Goal: Task Accomplishment & Management: Manage account settings

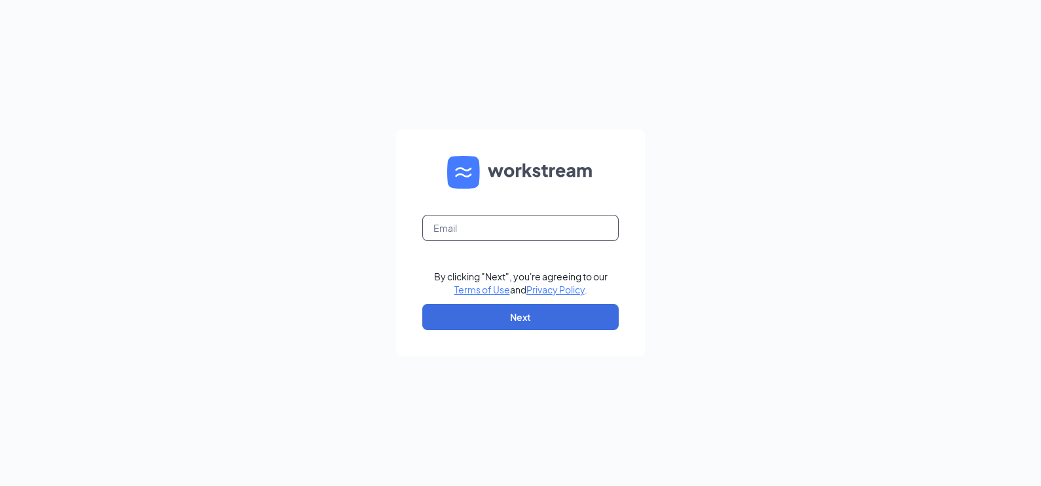
click at [532, 236] on input "text" at bounding box center [520, 228] width 196 height 26
type input "qfrm-13283@qfrminc.com"
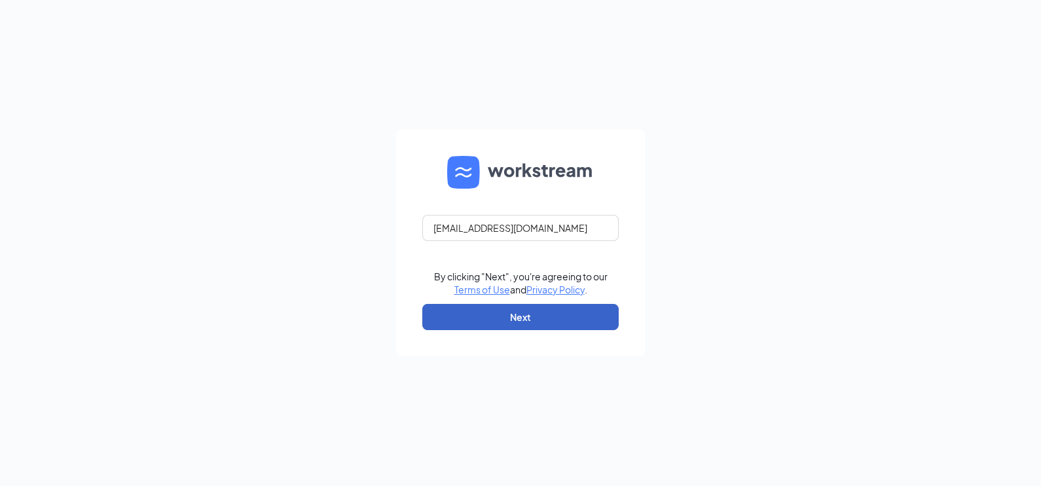
click at [532, 311] on button "Next" at bounding box center [520, 317] width 196 height 26
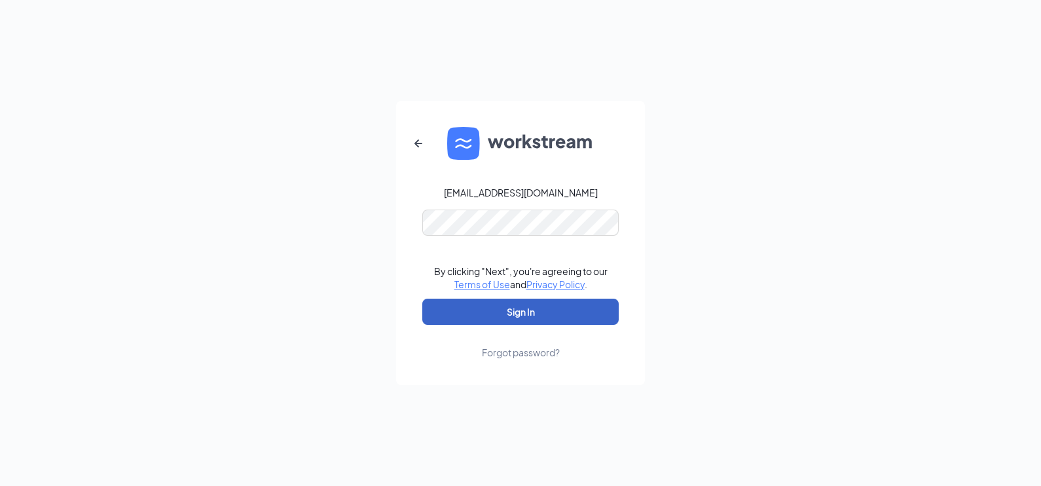
click at [537, 308] on button "Sign In" at bounding box center [520, 312] width 196 height 26
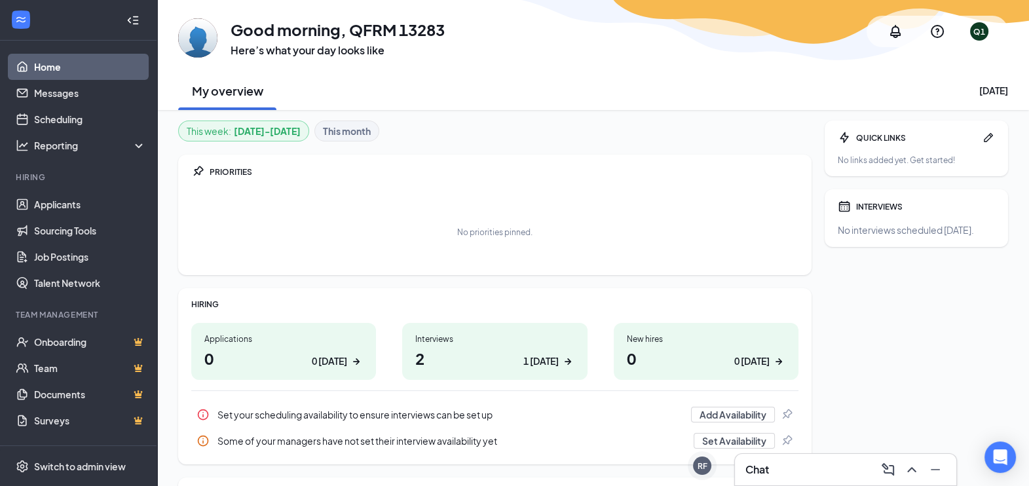
click at [493, 354] on h1 "2 1 today" at bounding box center [494, 358] width 158 height 22
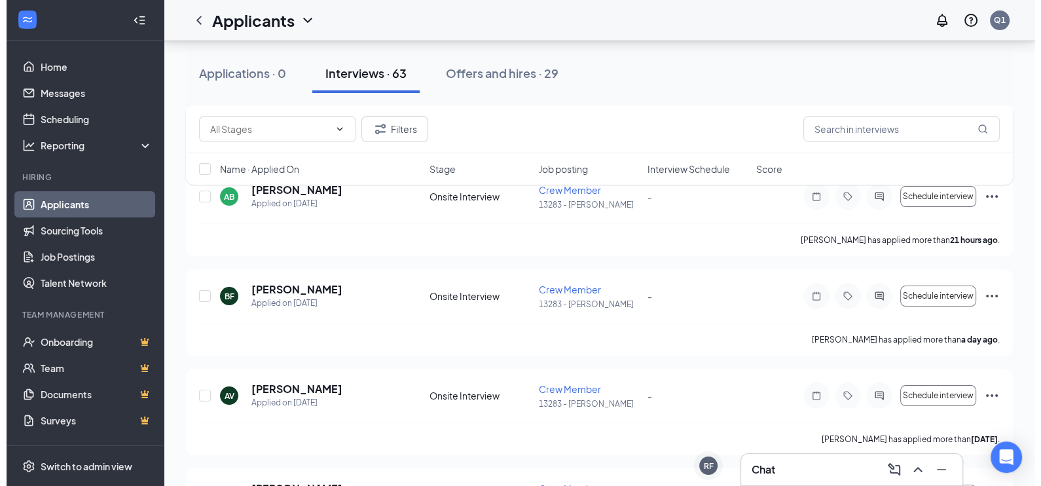
scroll to position [327, 0]
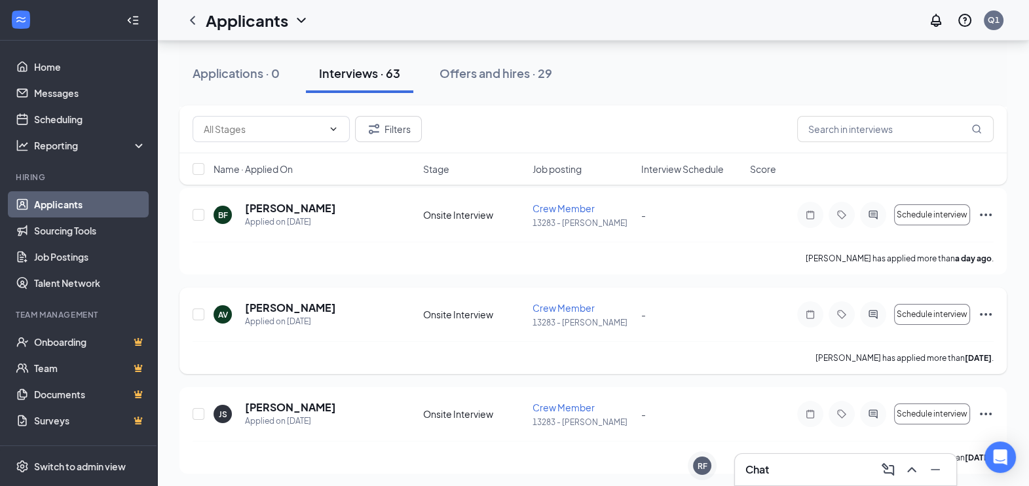
click at [881, 311] on div at bounding box center [873, 314] width 26 height 26
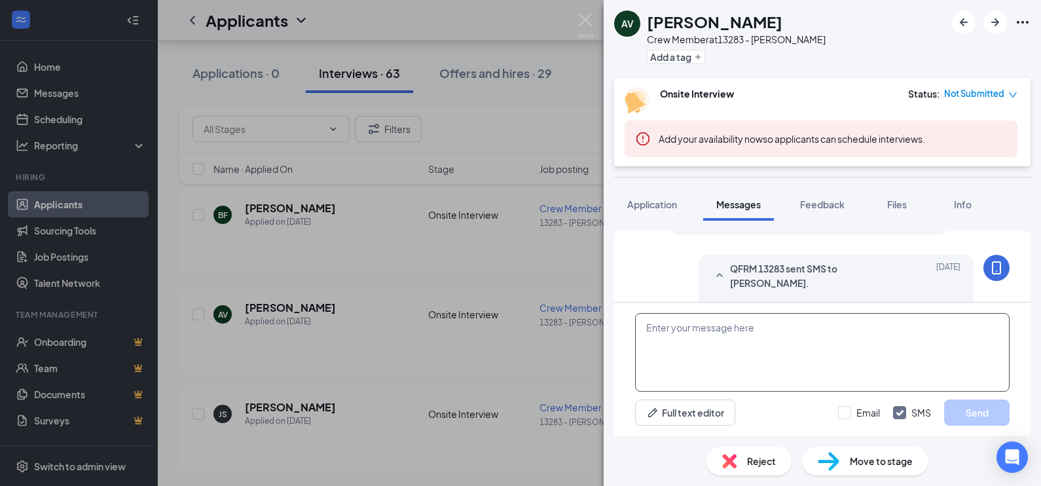
scroll to position [471, 0]
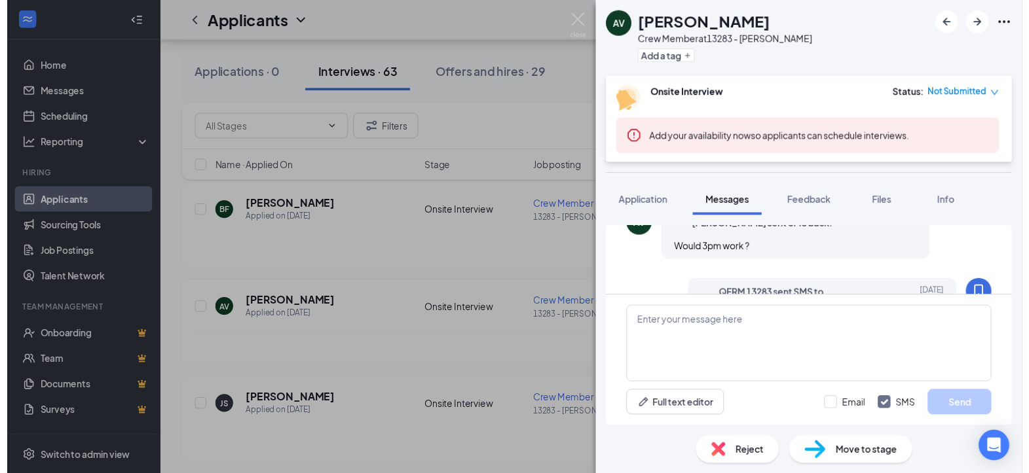
scroll to position [471, 0]
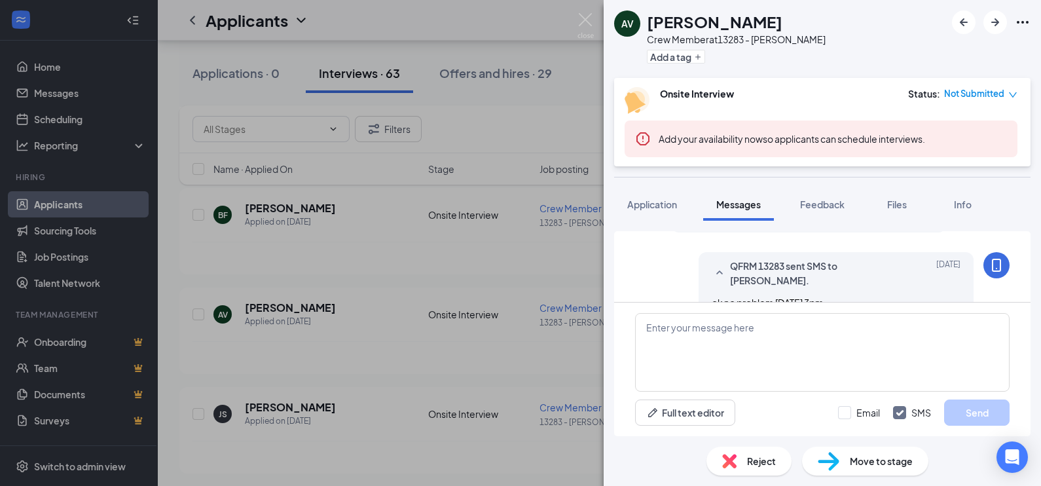
click at [488, 328] on div "AV [PERSON_NAME] Crew Member at 13283 - [PERSON_NAME] Add a tag Onsite Intervie…" at bounding box center [520, 243] width 1041 height 486
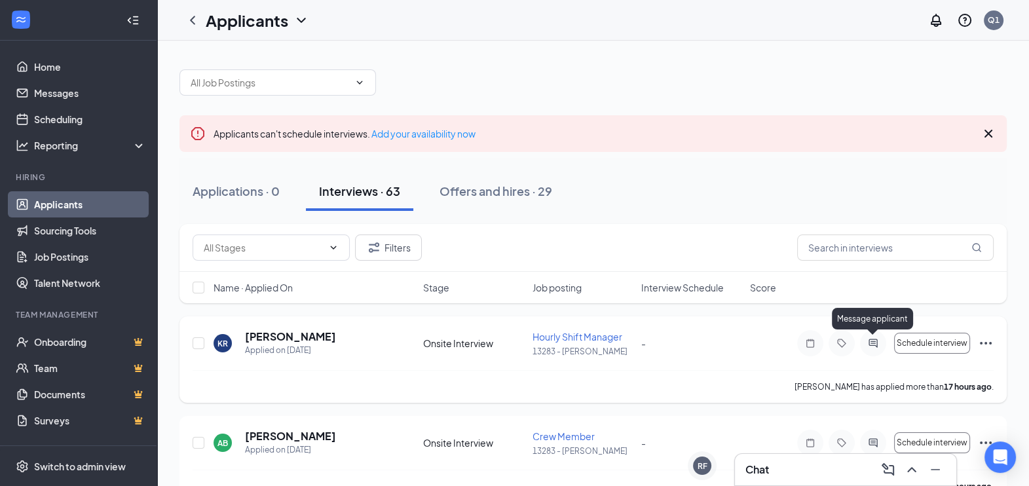
click at [875, 344] on icon "ActiveChat" at bounding box center [872, 343] width 9 height 9
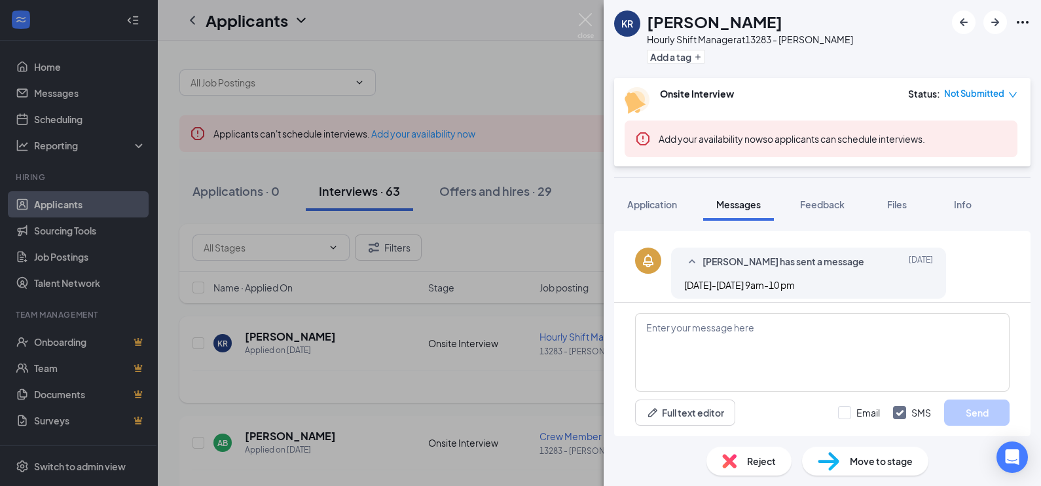
scroll to position [259, 0]
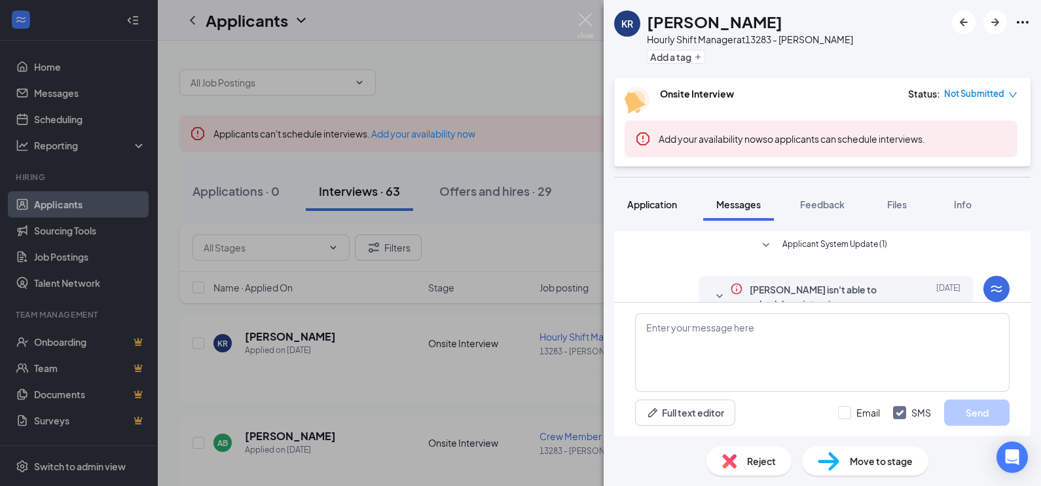
click at [665, 209] on span "Application" at bounding box center [652, 204] width 50 height 12
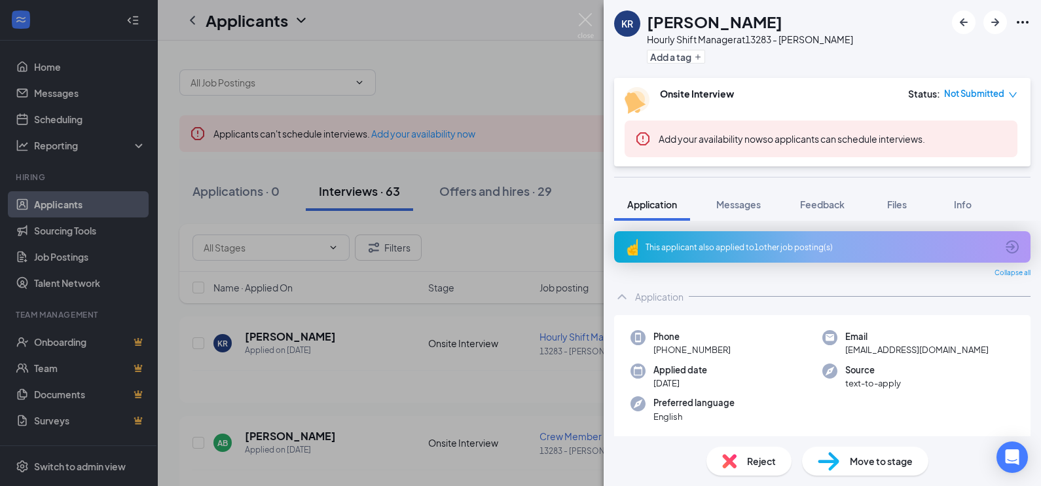
click at [717, 244] on div "This applicant also applied to 1 other job posting(s)" at bounding box center [821, 247] width 351 height 11
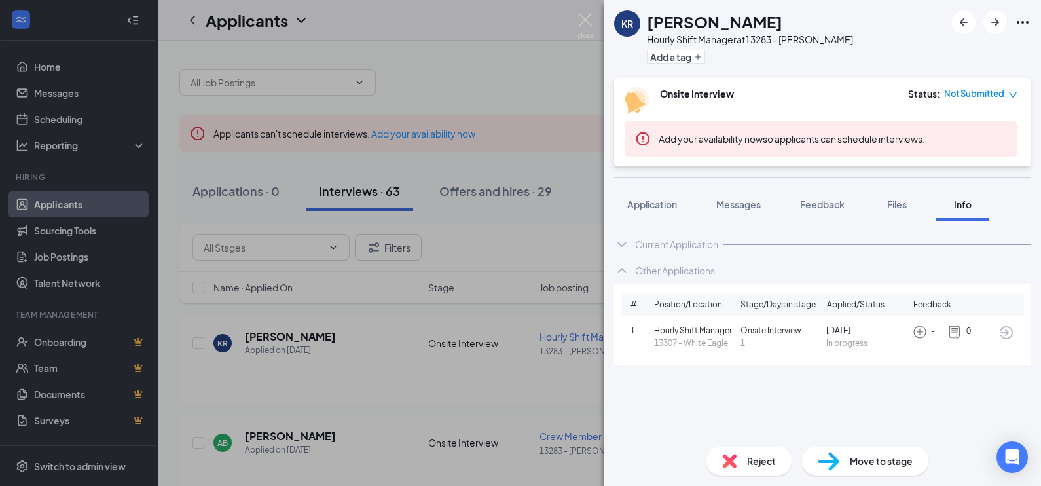
click at [504, 193] on div "KR [PERSON_NAME] Hourly Shift Manager at 13283 - [PERSON_NAME] Add a tag Onsite…" at bounding box center [520, 243] width 1041 height 486
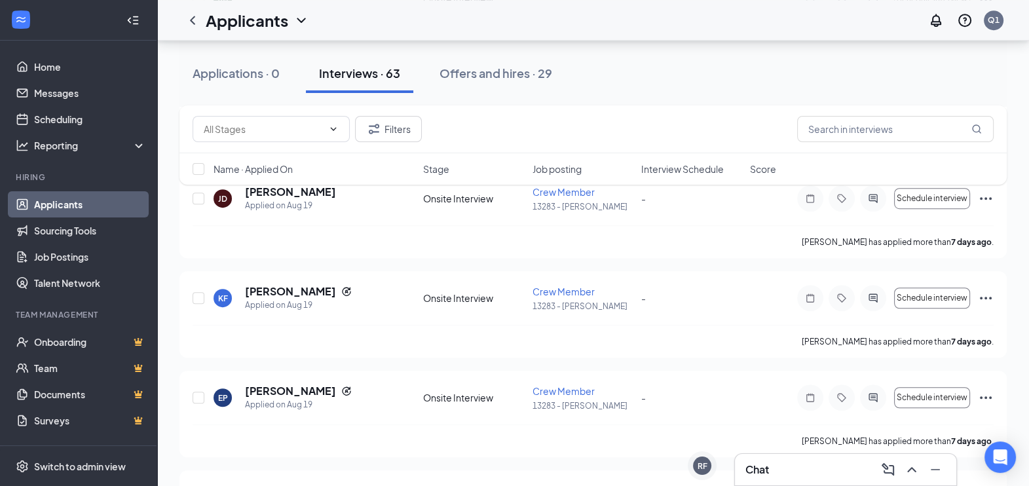
scroll to position [1063, 0]
